Goal: Task Accomplishment & Management: Complete application form

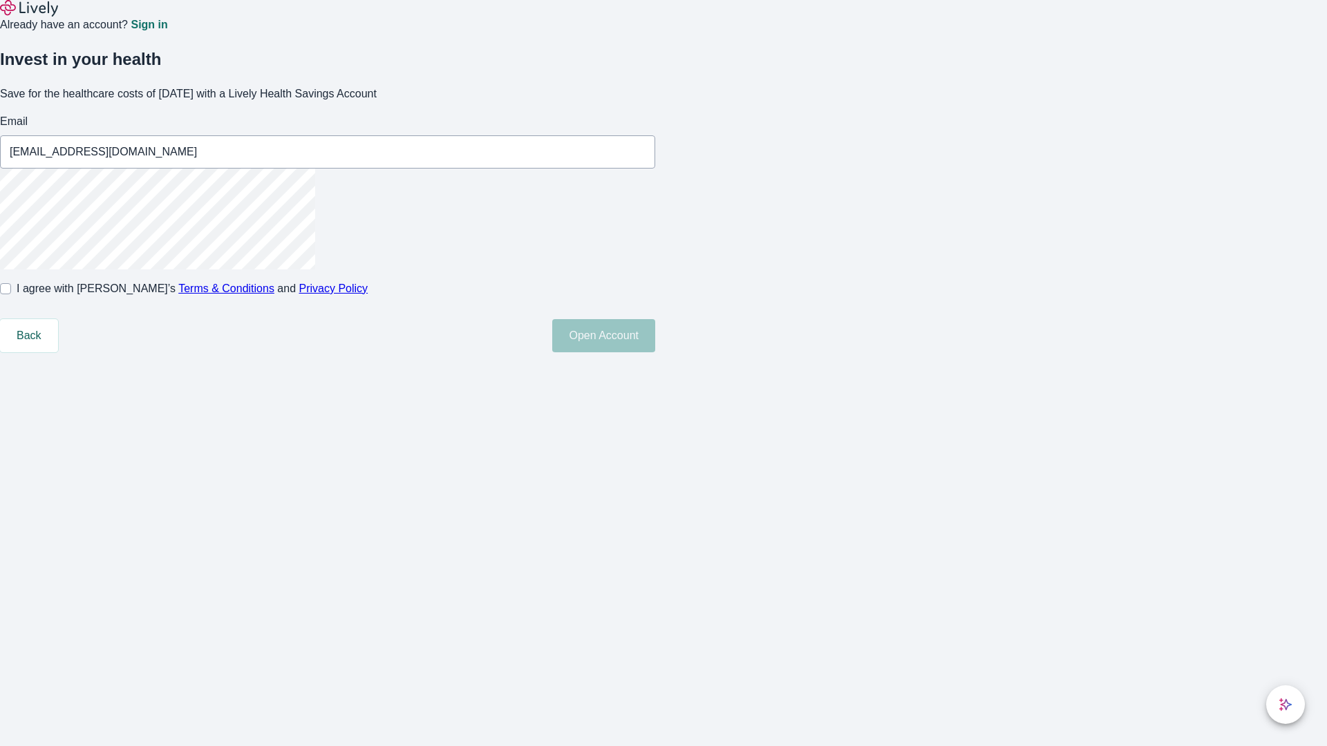
click at [11, 294] on input "I agree with Lively’s Terms & Conditions and Privacy Policy" at bounding box center [5, 288] width 11 height 11
checkbox input "true"
click at [655, 352] on button "Open Account" at bounding box center [603, 335] width 103 height 33
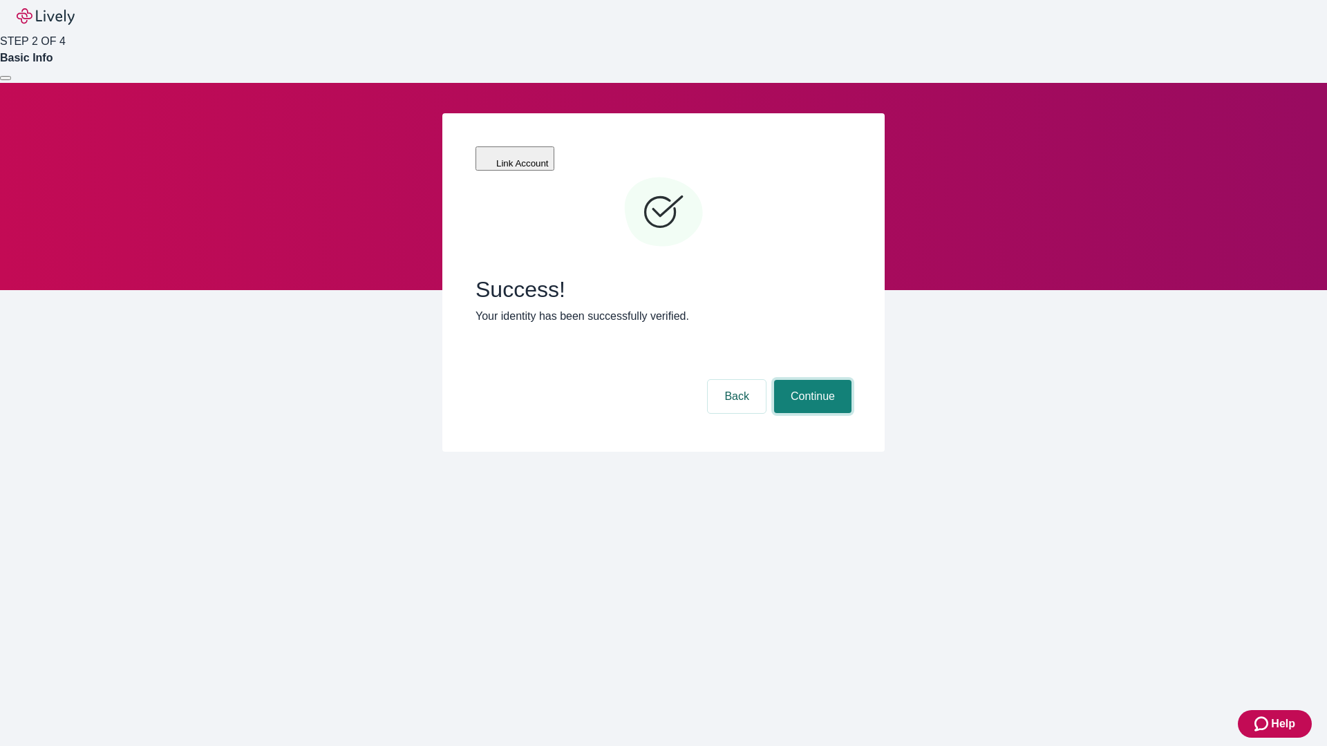
click at [811, 380] on button "Continue" at bounding box center [812, 396] width 77 height 33
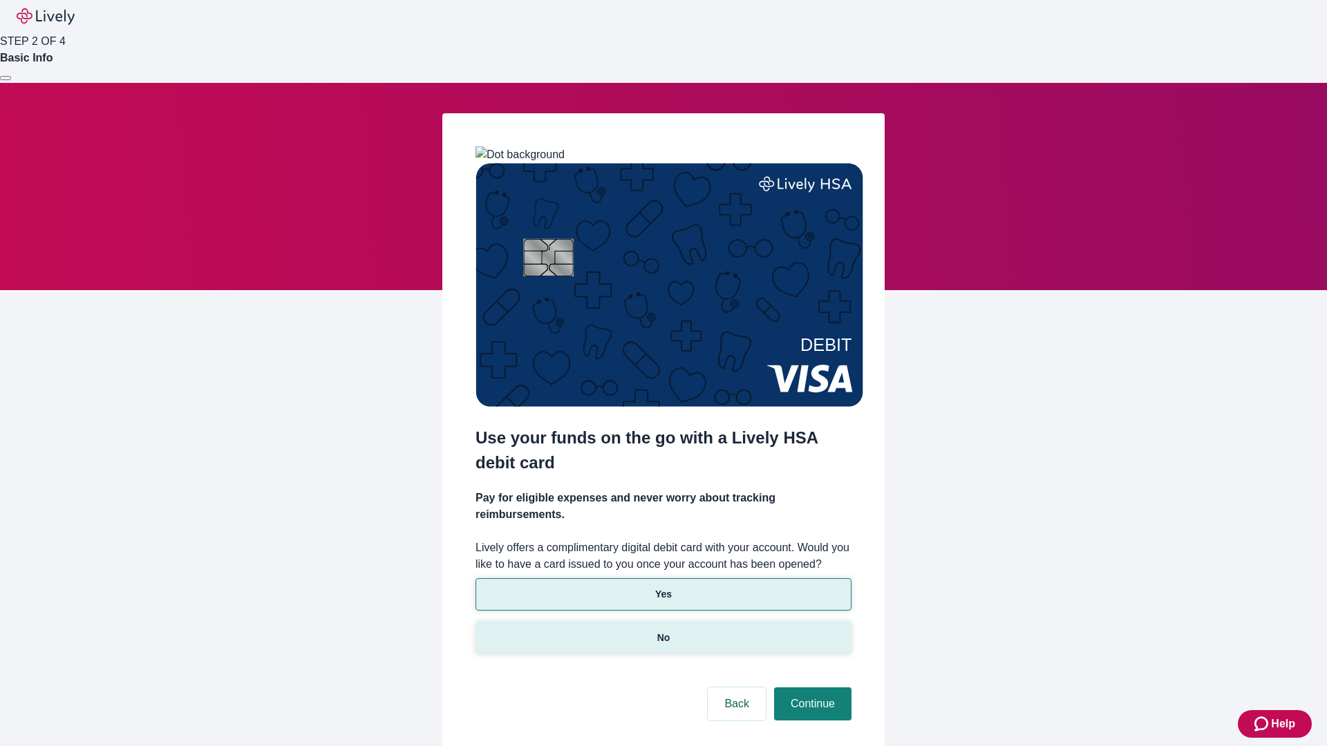
click at [663, 631] on p "No" at bounding box center [663, 638] width 13 height 15
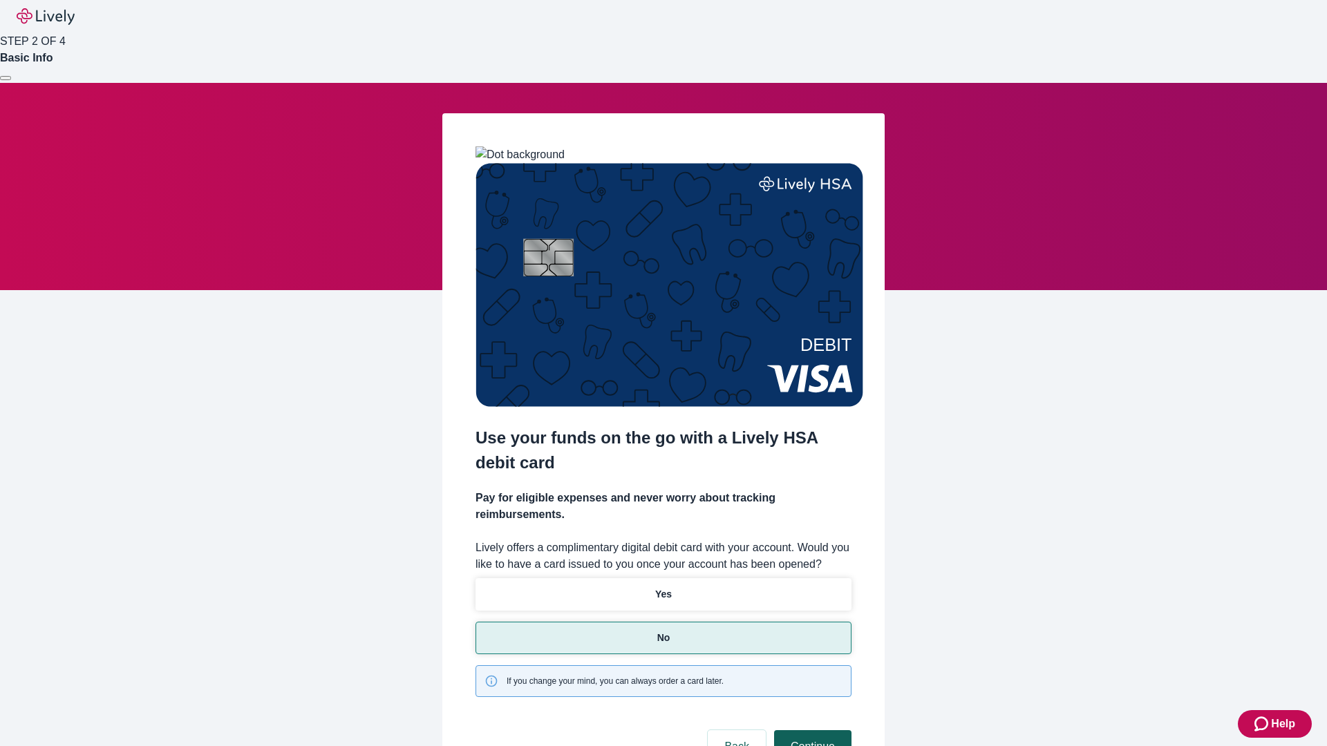
click at [811, 730] on button "Continue" at bounding box center [812, 746] width 77 height 33
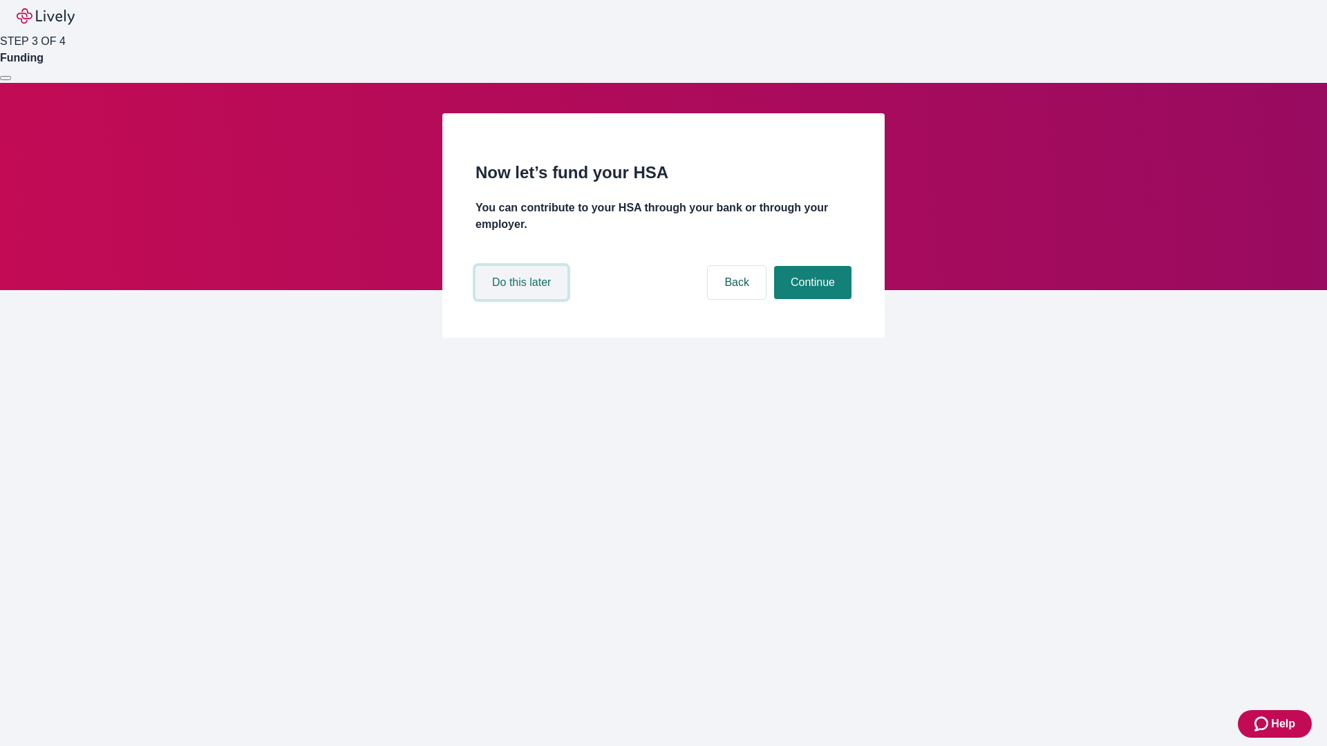
click at [523, 299] on button "Do this later" at bounding box center [521, 282] width 92 height 33
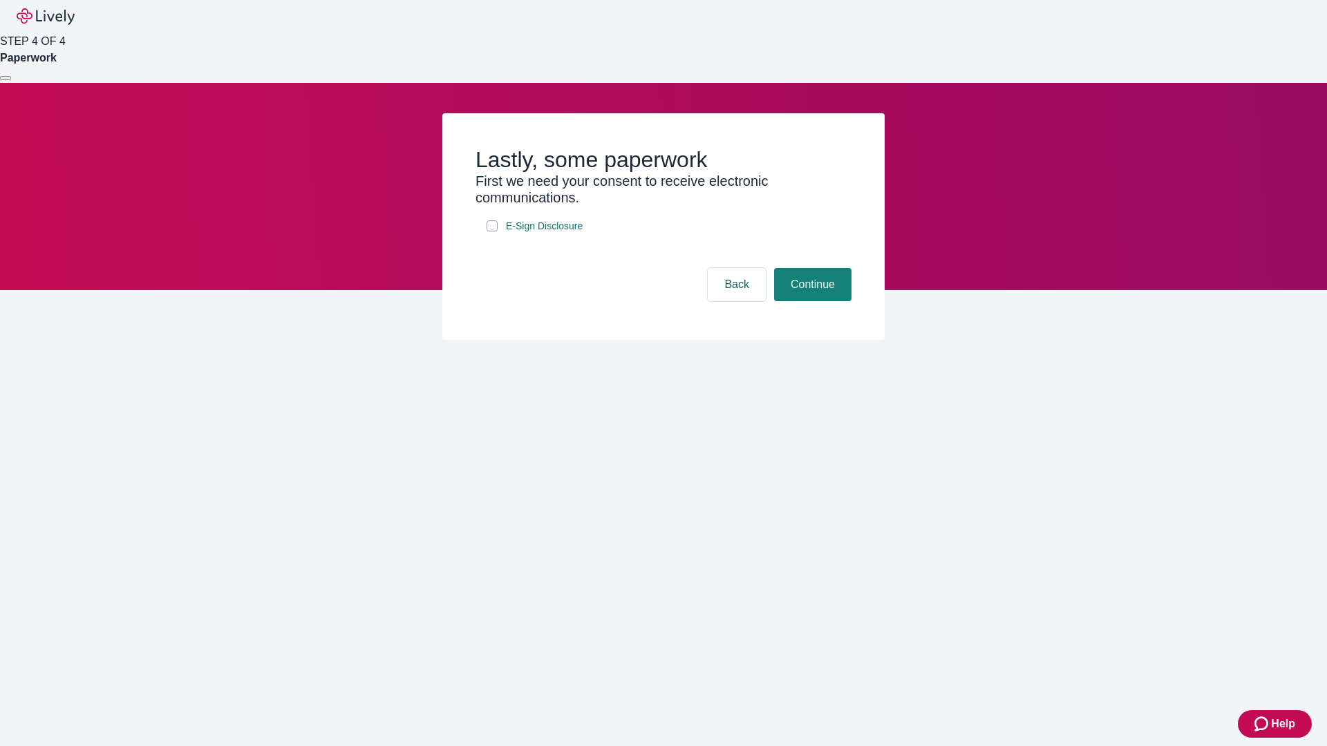
click at [492, 232] on input "E-Sign Disclosure" at bounding box center [492, 225] width 11 height 11
checkbox input "true"
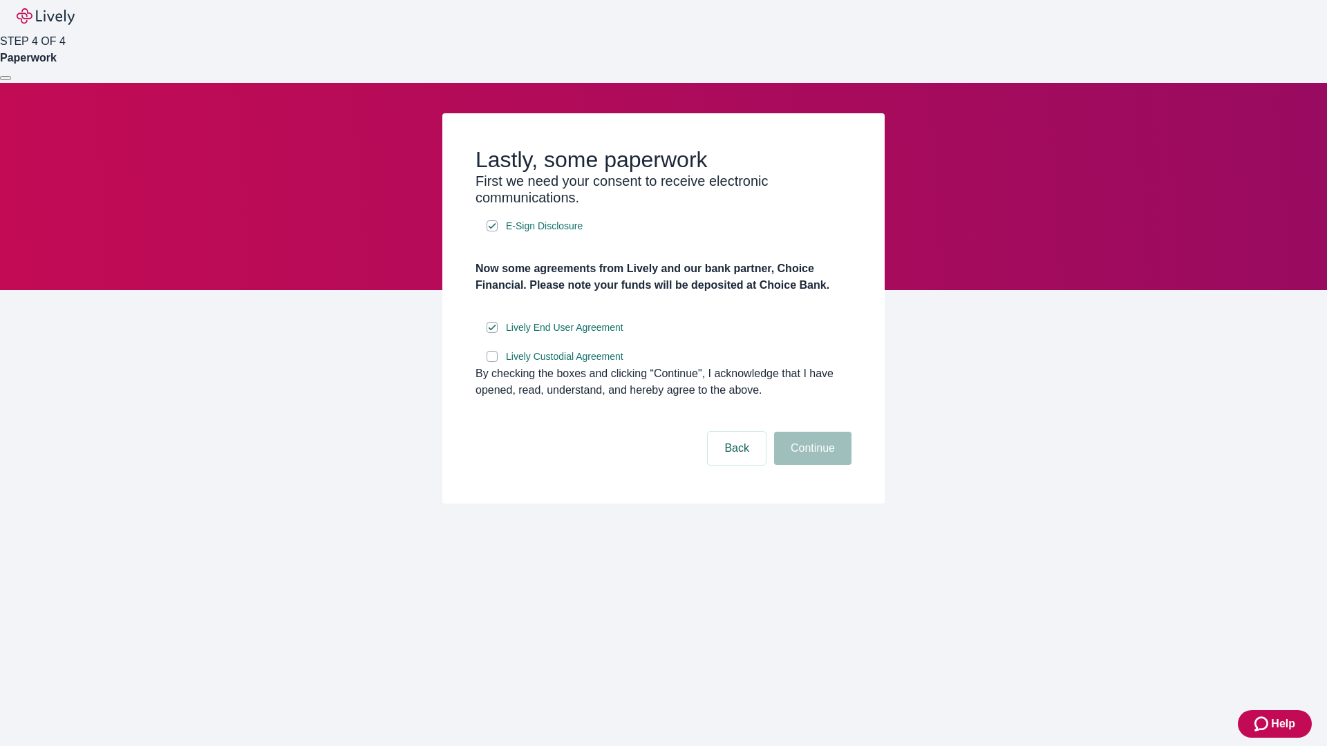
click at [492, 362] on input "Lively Custodial Agreement" at bounding box center [492, 356] width 11 height 11
checkbox input "true"
click at [811, 465] on button "Continue" at bounding box center [812, 448] width 77 height 33
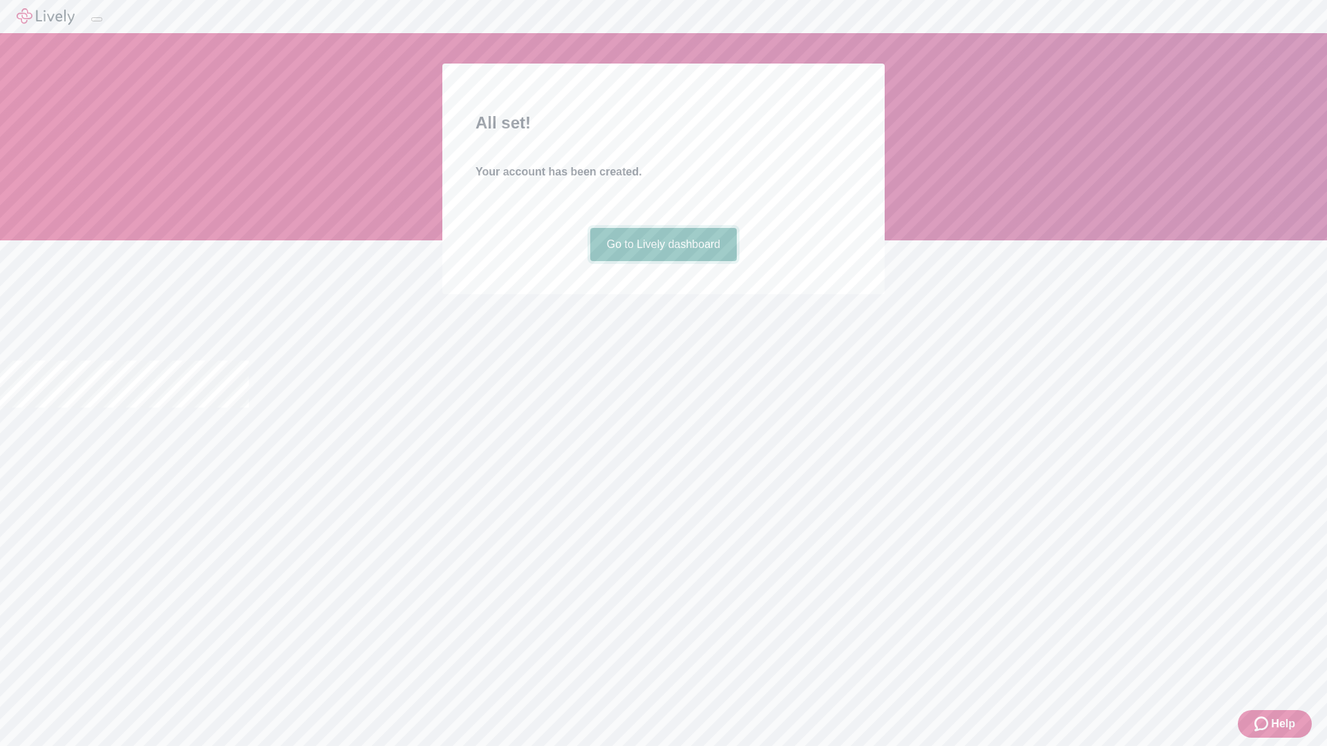
click at [663, 261] on link "Go to Lively dashboard" at bounding box center [663, 244] width 147 height 33
